Goal: Go to known website: Access a specific website the user already knows

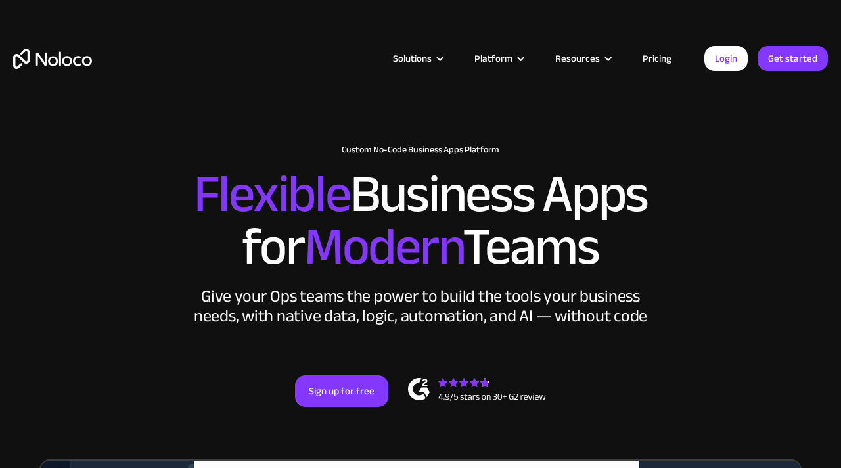
click at [734, 74] on div "Solutions Use Cases Business Types Project Management Keep track of customers, …" at bounding box center [420, 72] width 841 height 78
click at [729, 62] on link "Login" at bounding box center [726, 58] width 43 height 25
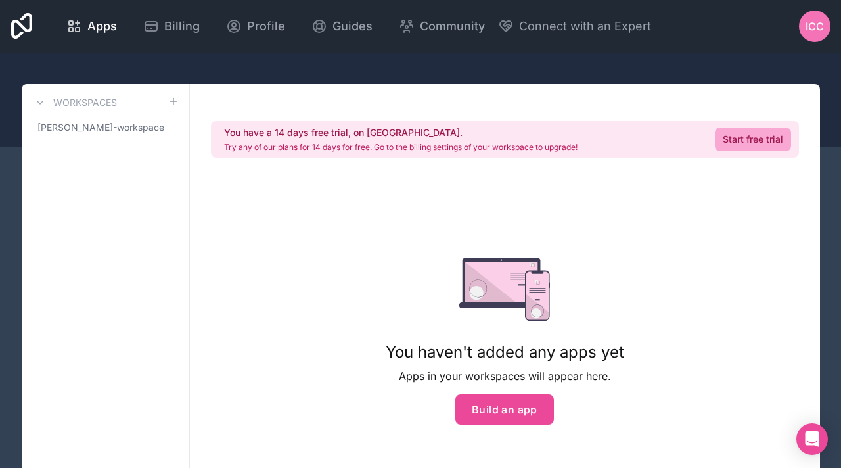
scroll to position [45, 0]
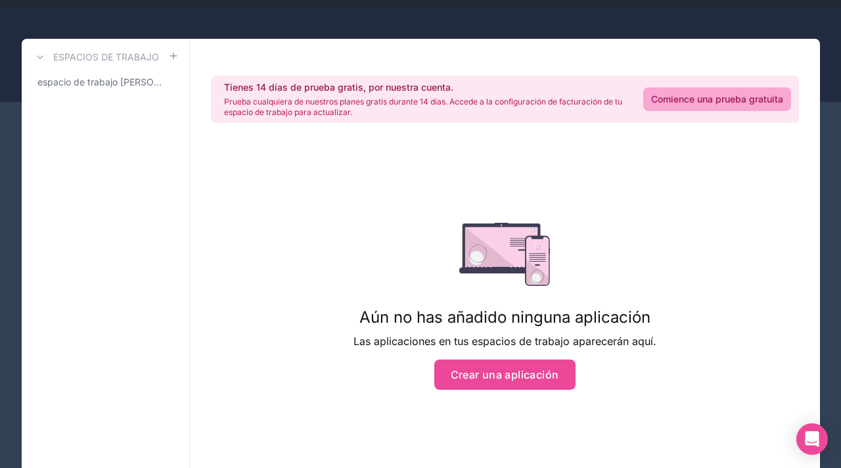
click at [299, 341] on div "Tienes 14 días de prueba gratis, por nuestra cuenta. Prueba cualquiera de nuest…" at bounding box center [505, 267] width 630 height 456
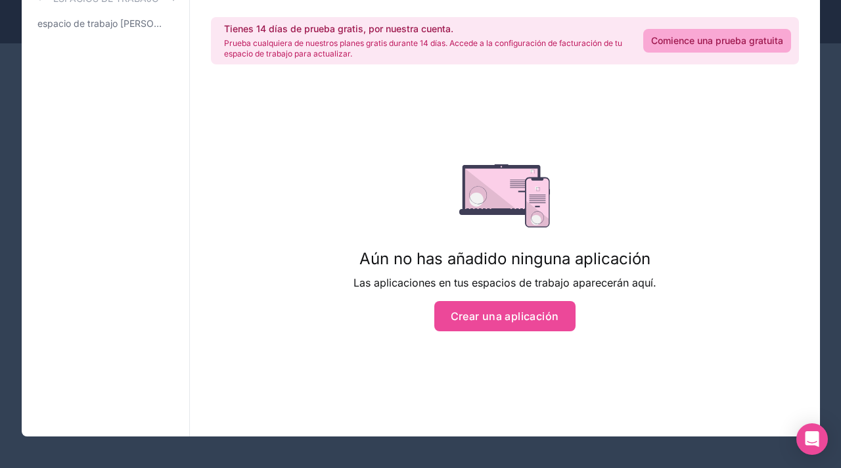
scroll to position [0, 0]
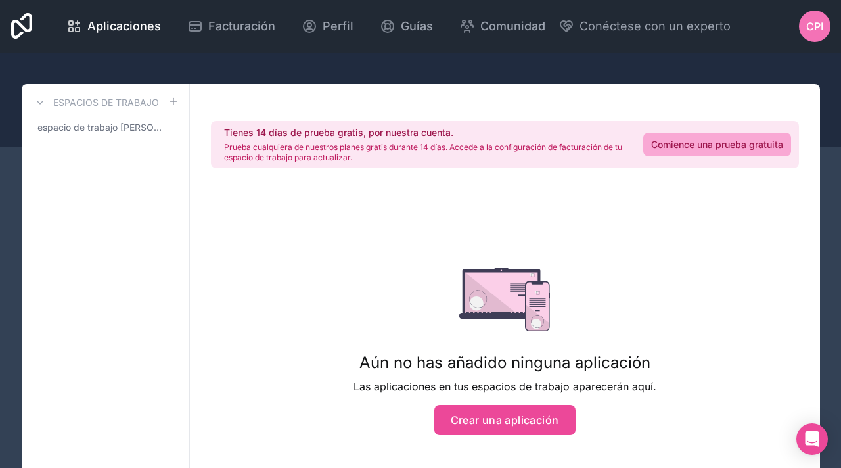
click at [423, 74] on div at bounding box center [420, 100] width 841 height 95
